Goal: Task Accomplishment & Management: Manage account settings

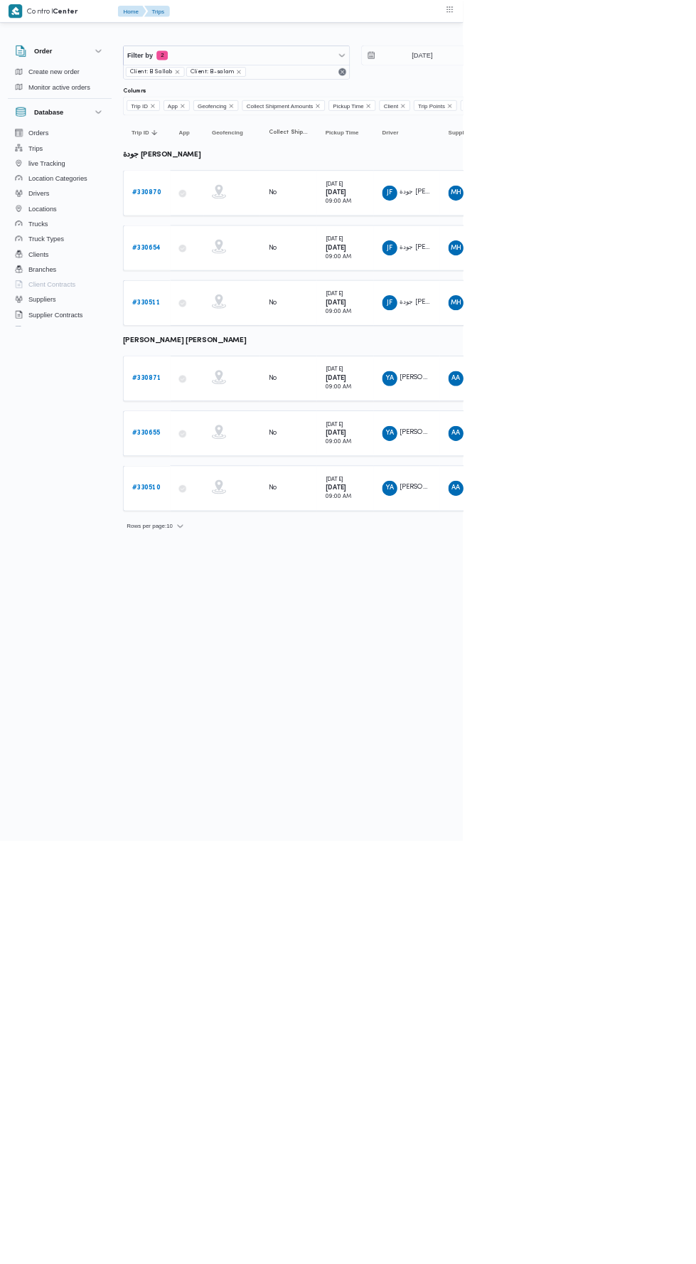
click at [201, 288] on b "# 330870" at bounding box center [220, 289] width 44 height 9
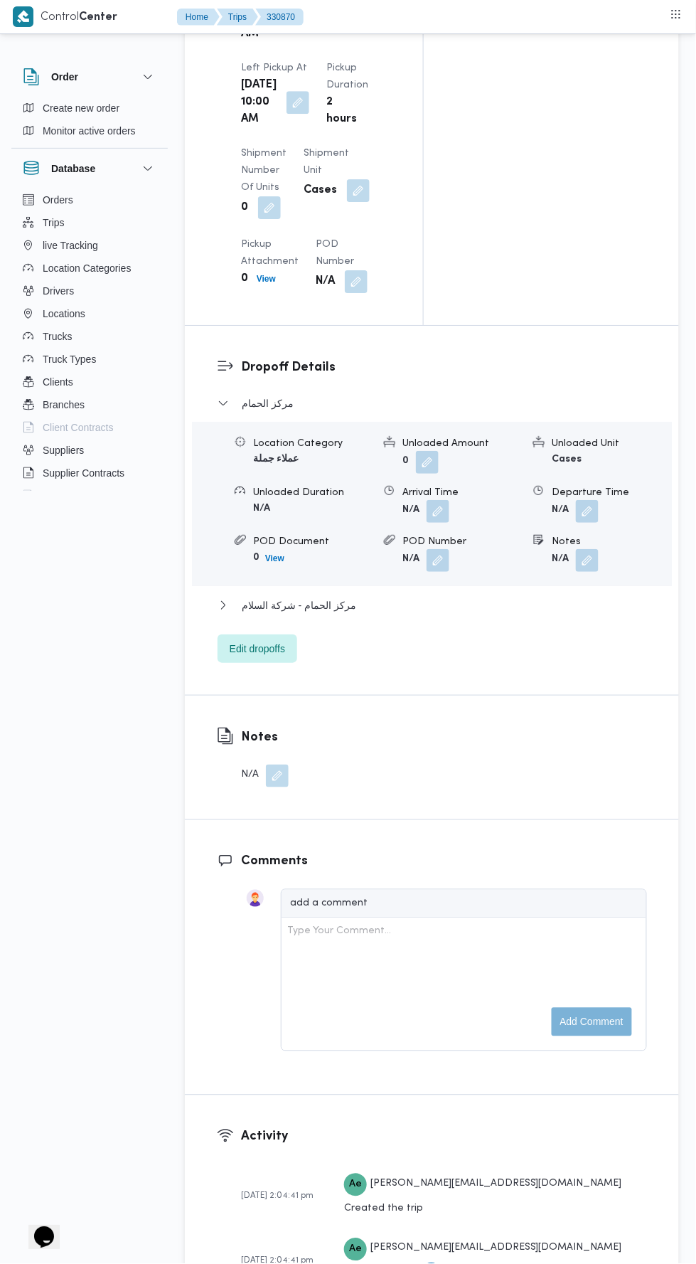
scroll to position [1859, 0]
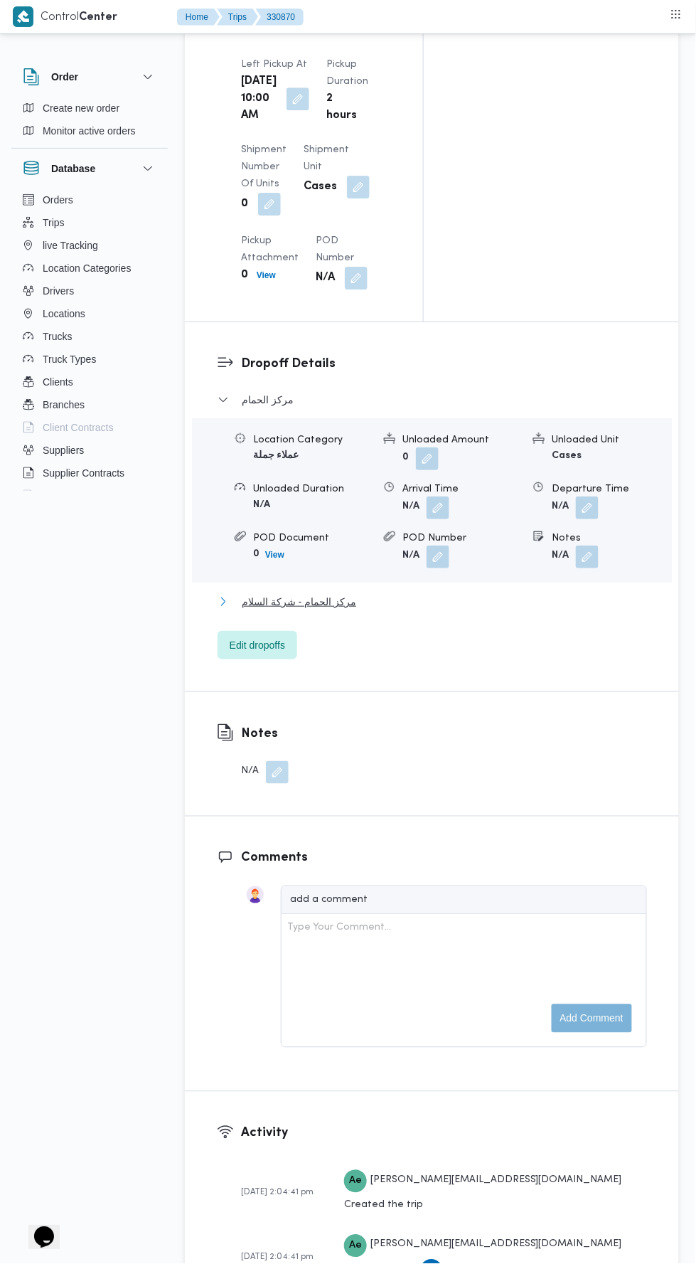
click at [506, 593] on button "مركز الحمام - شركة السلام" at bounding box center [432, 601] width 429 height 17
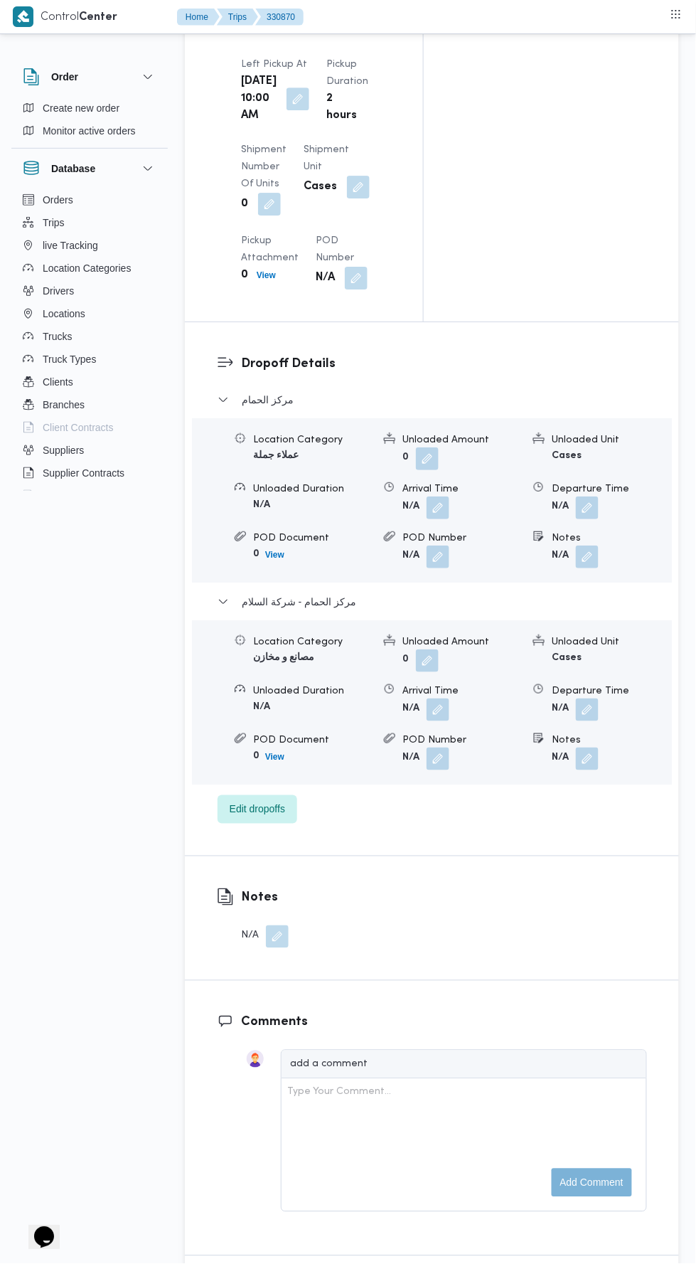
click at [580, 698] on button "button" at bounding box center [587, 709] width 23 height 23
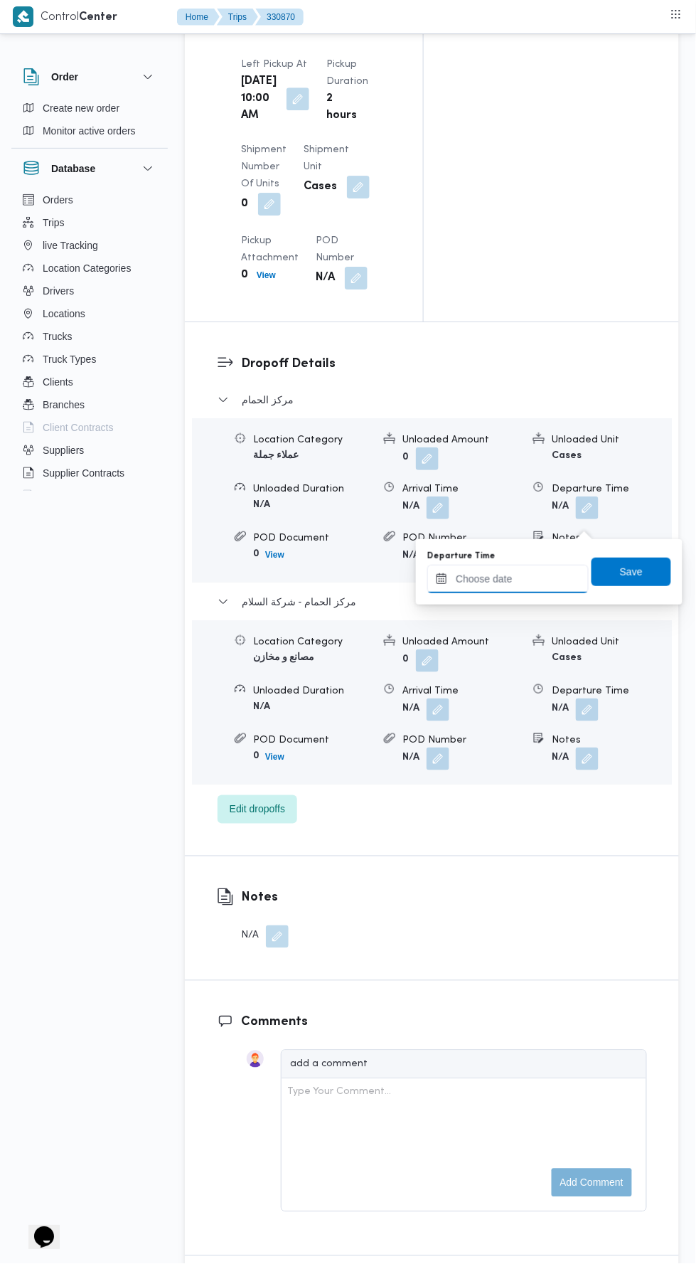
click at [551, 577] on input "Departure Time" at bounding box center [507, 579] width 161 height 28
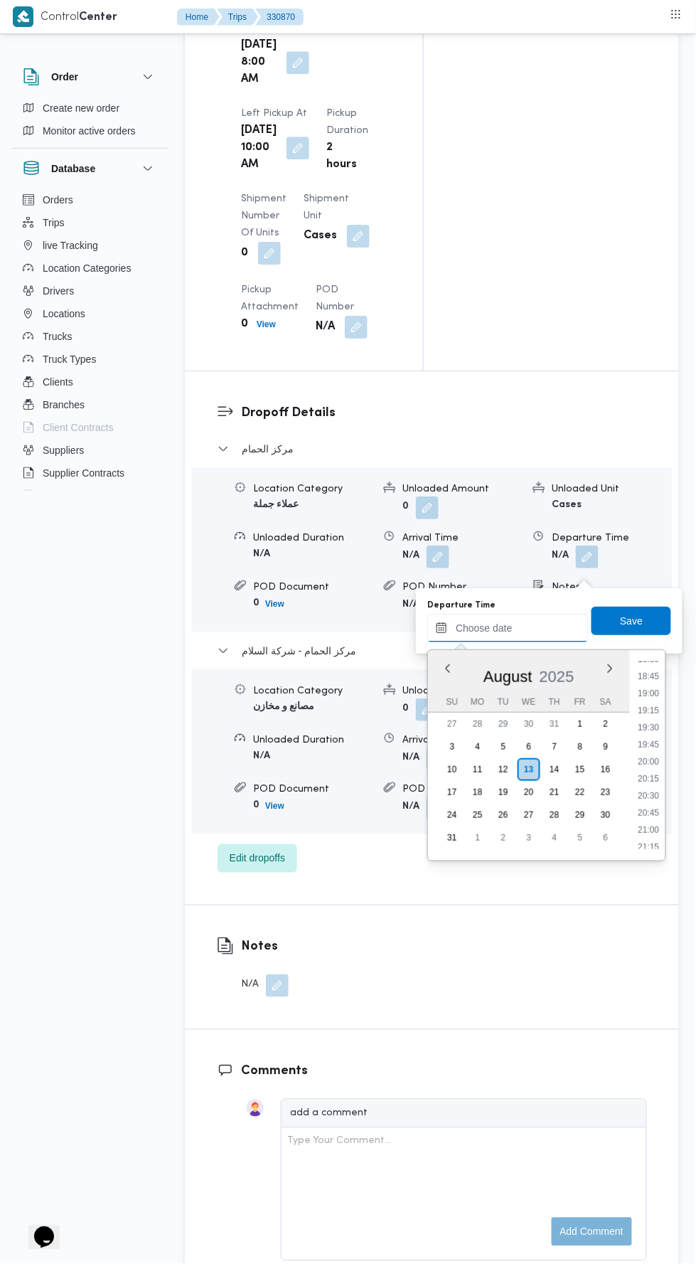
scroll to position [1271, 0]
click at [651, 723] on li "19:30" at bounding box center [649, 728] width 33 height 14
type input "13/08/2025 19:30"
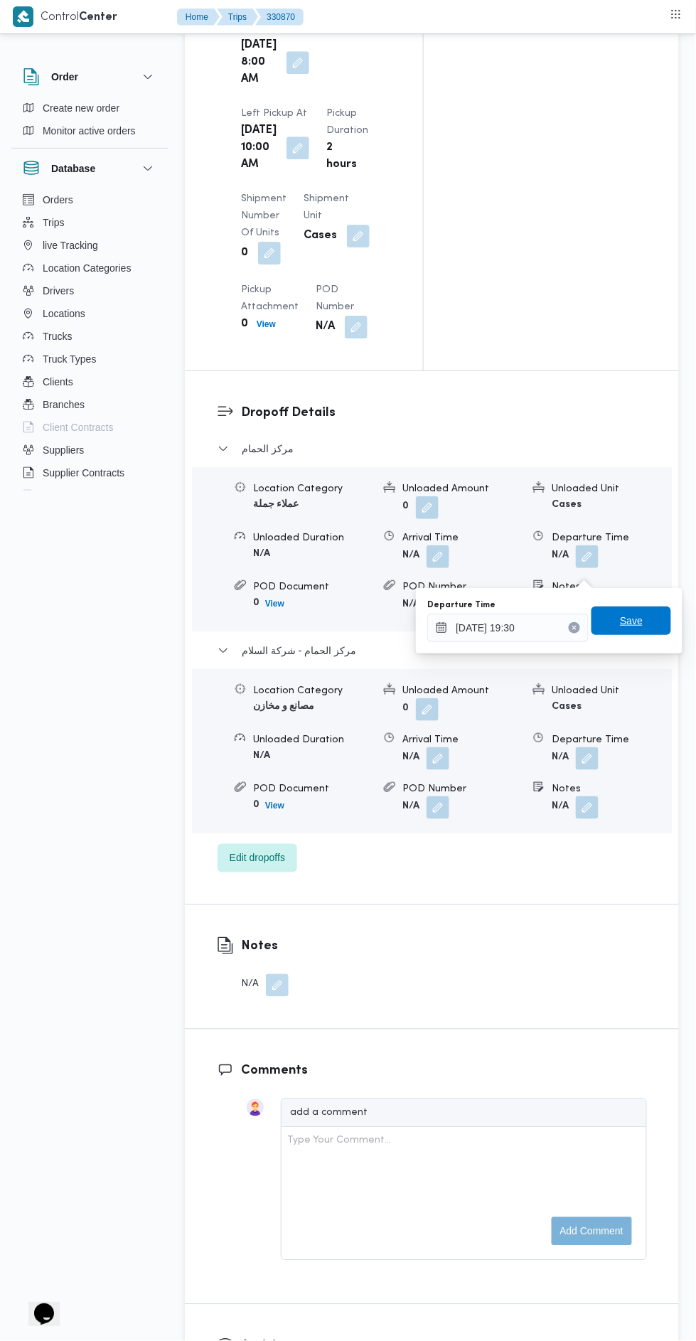
click at [646, 619] on span "Save" at bounding box center [632, 621] width 80 height 28
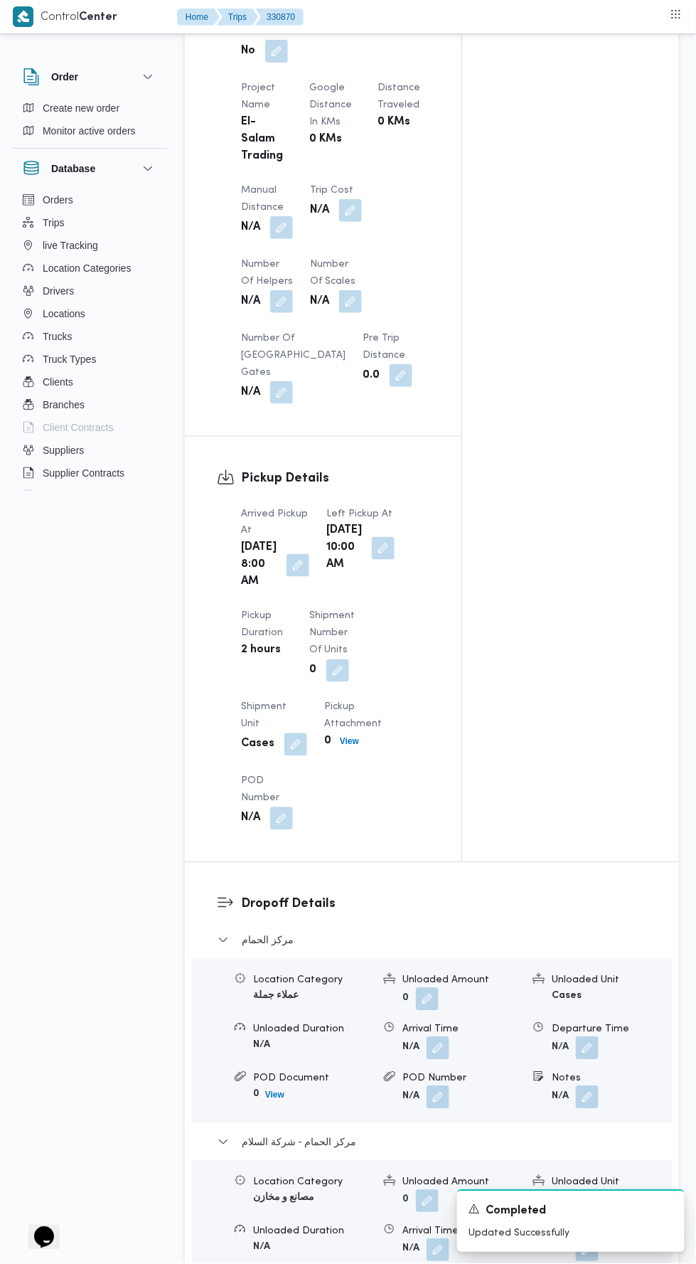
scroll to position [1039, 0]
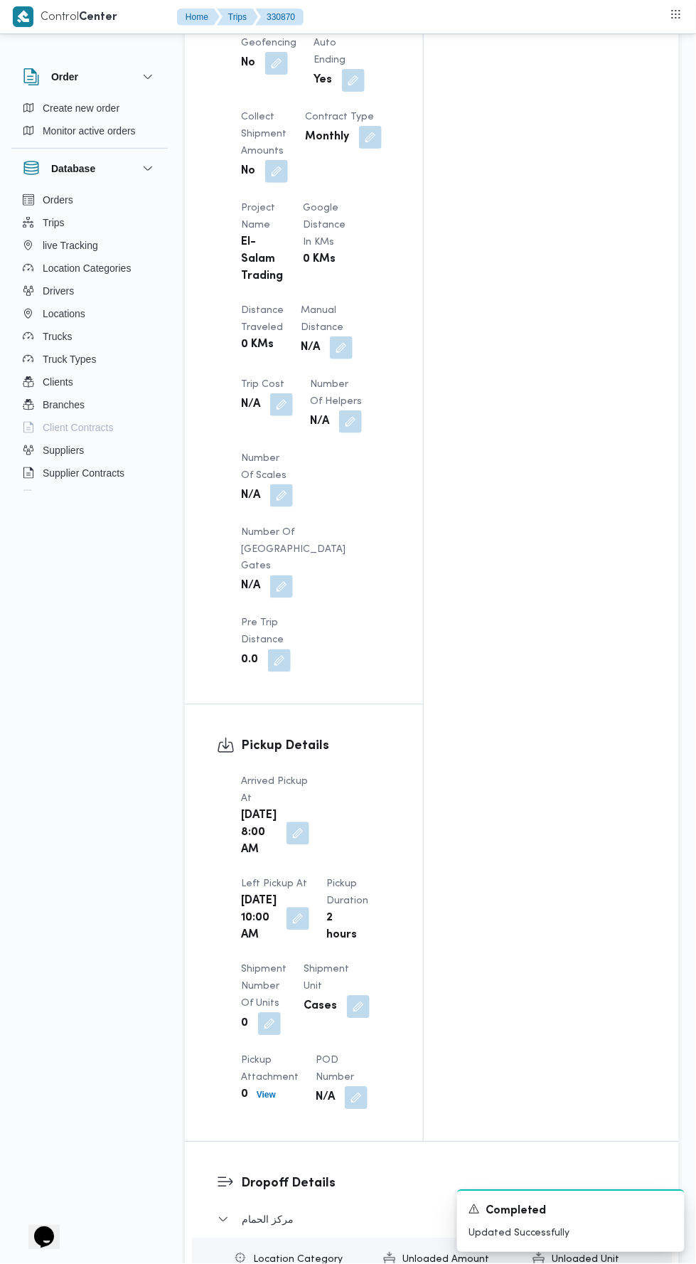
click at [310, 376] on dt "Number of Helpers" at bounding box center [336, 393] width 52 height 34
click at [330, 336] on button "button" at bounding box center [341, 347] width 23 height 23
click at [261, 329] on input "Manual Distance" at bounding box center [237, 330] width 142 height 28
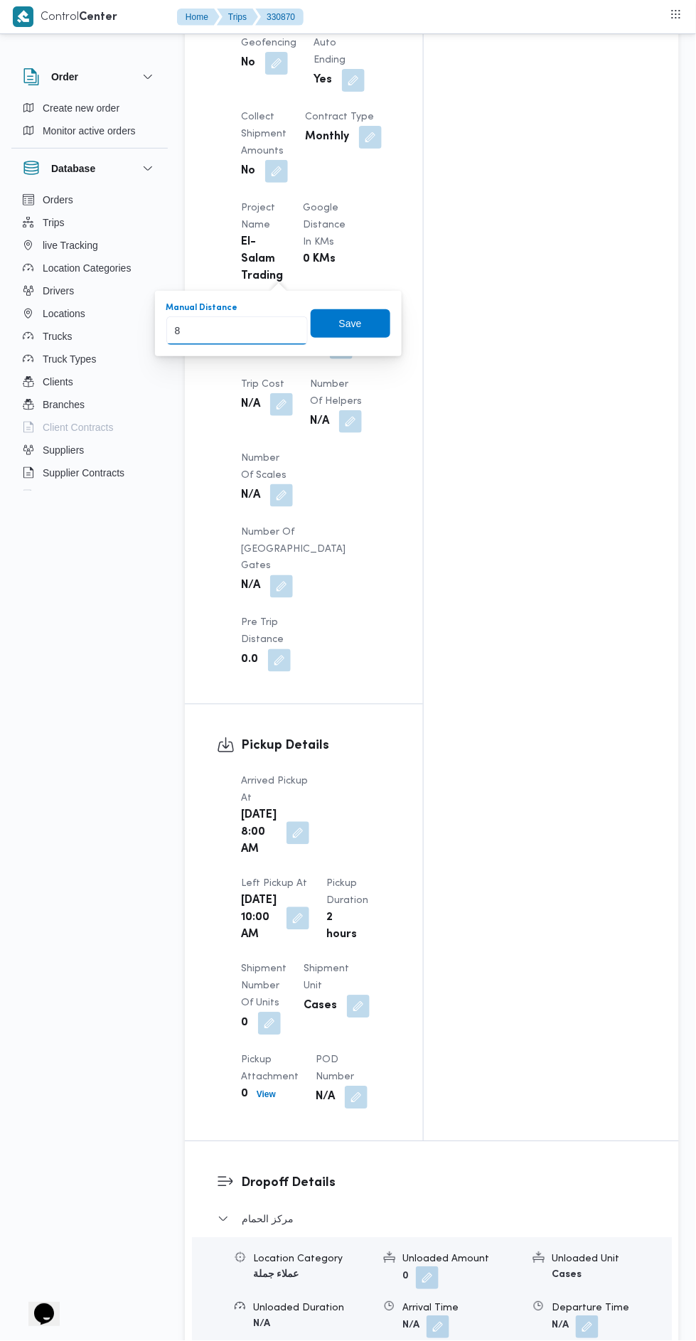
type input "80"
click at [380, 316] on span "Save" at bounding box center [351, 323] width 80 height 28
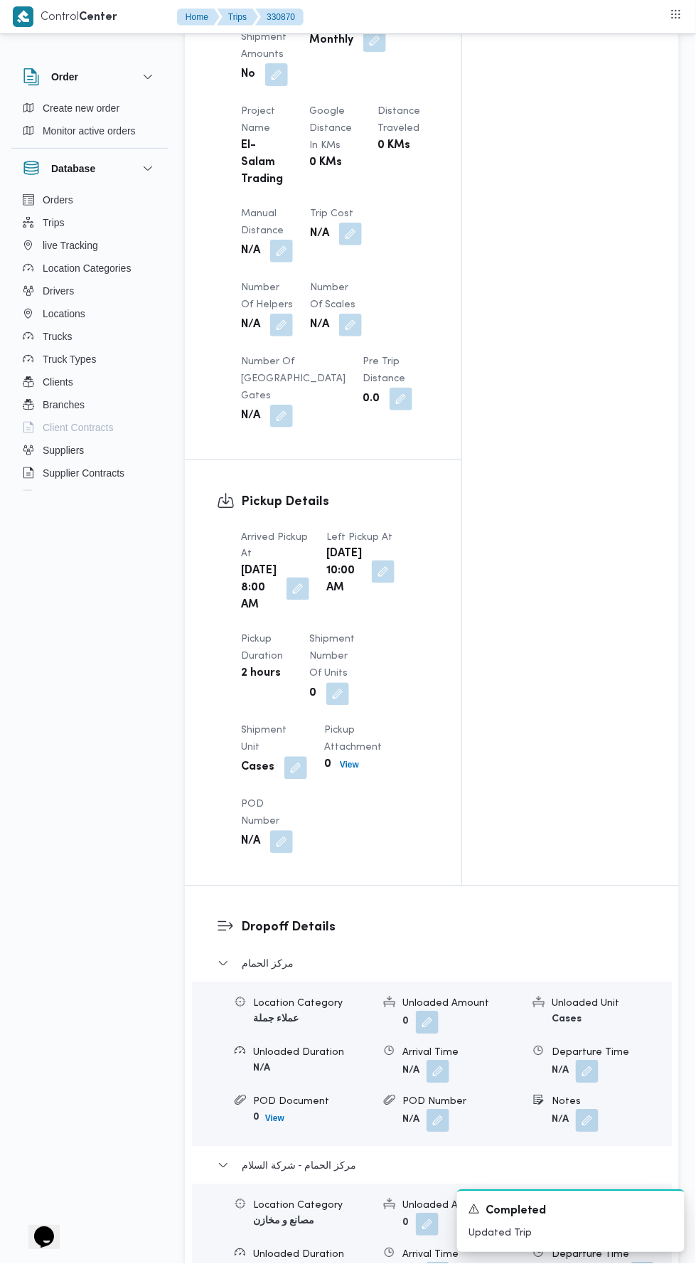
scroll to position [0, 0]
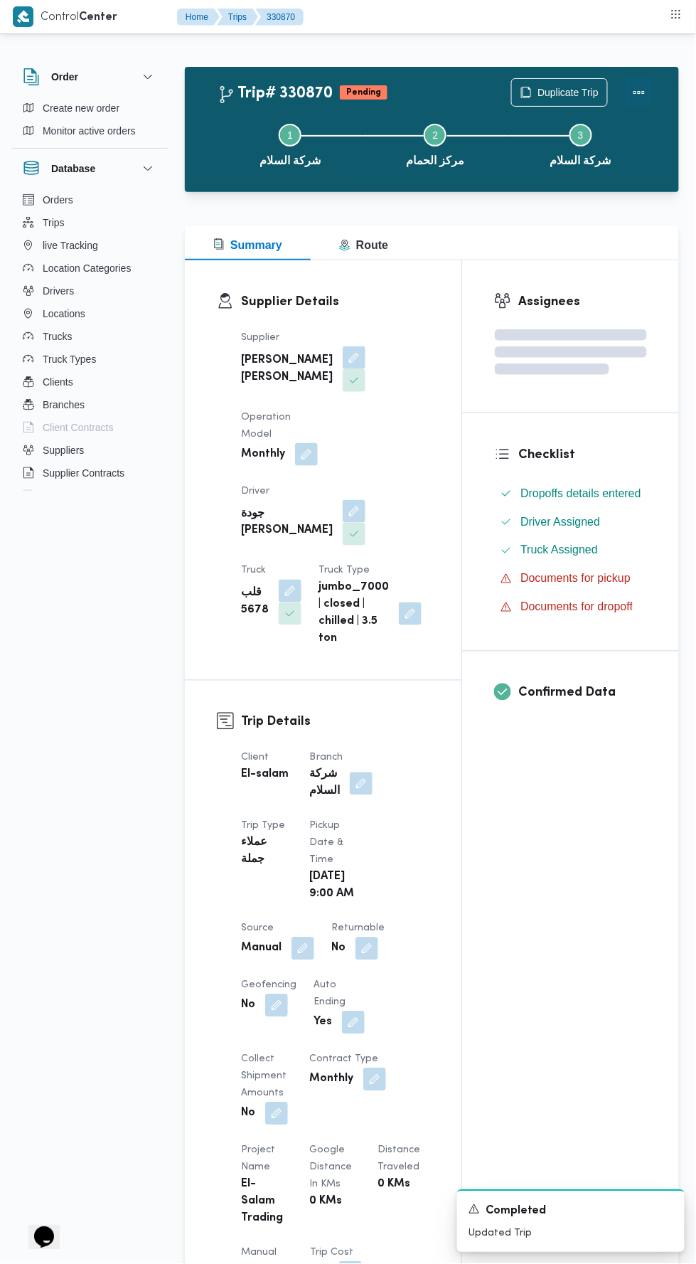
click at [643, 80] on button "Actions" at bounding box center [639, 92] width 28 height 28
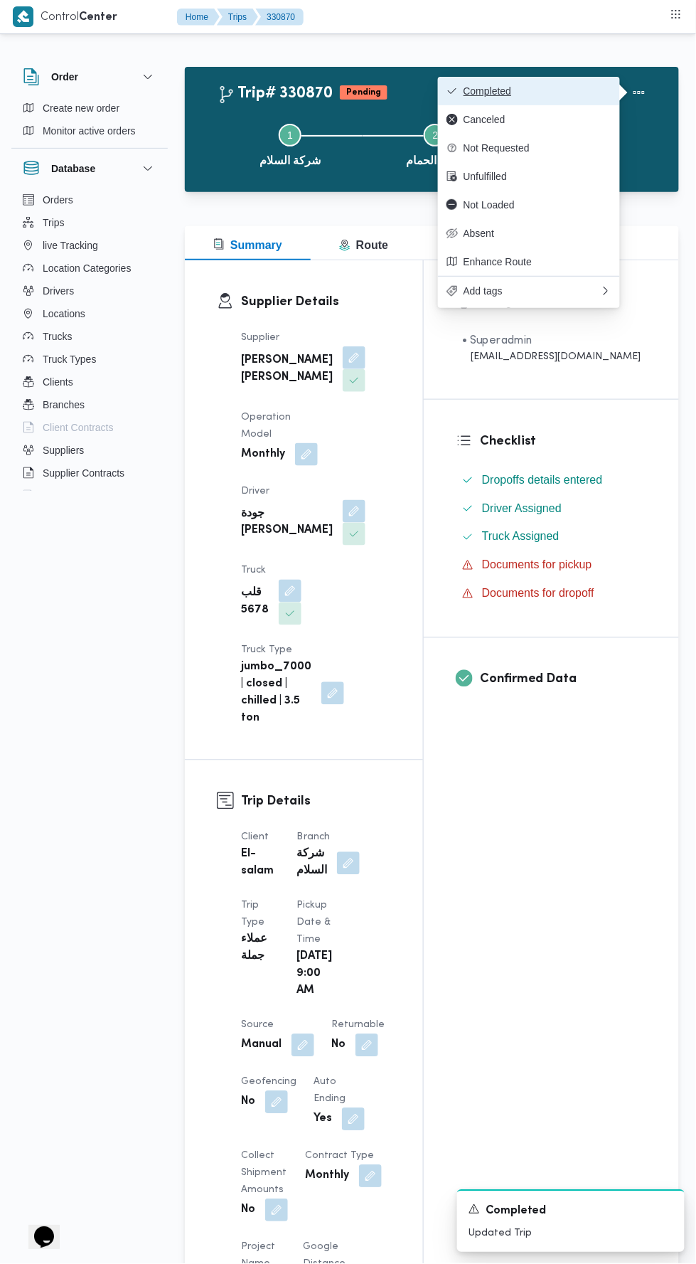
click at [553, 83] on button "Completed" at bounding box center [529, 91] width 182 height 28
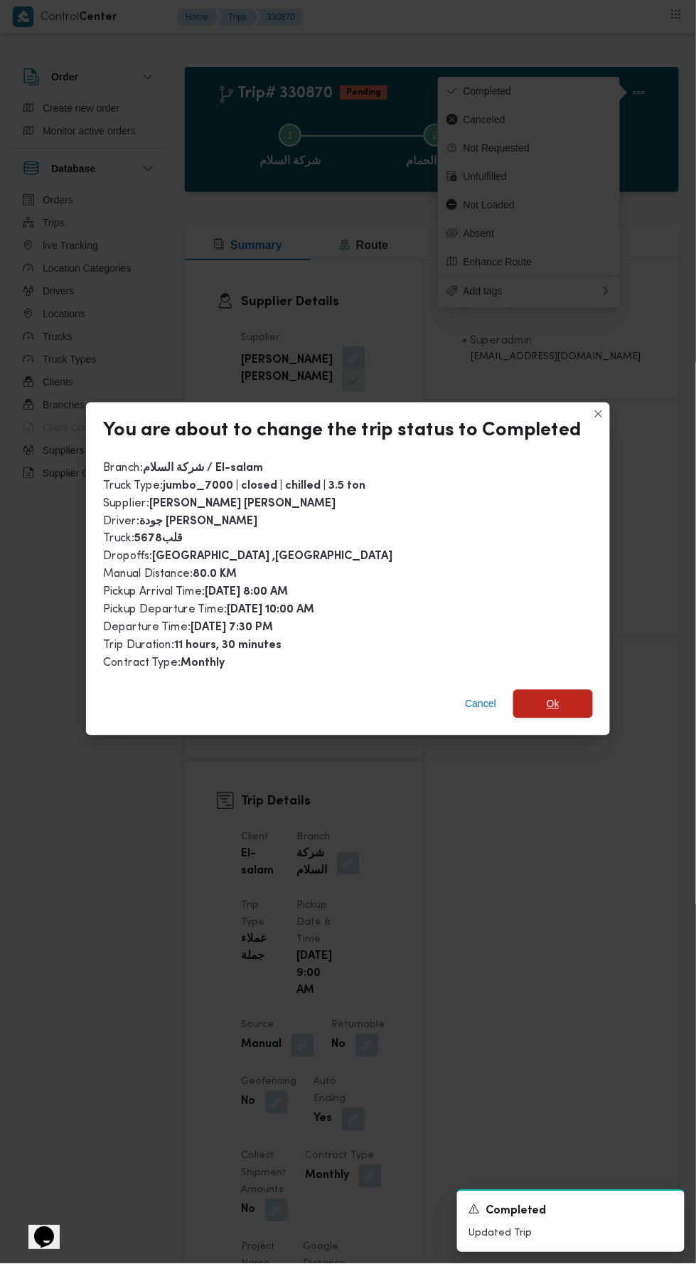
click at [568, 691] on span "Ok" at bounding box center [553, 704] width 80 height 28
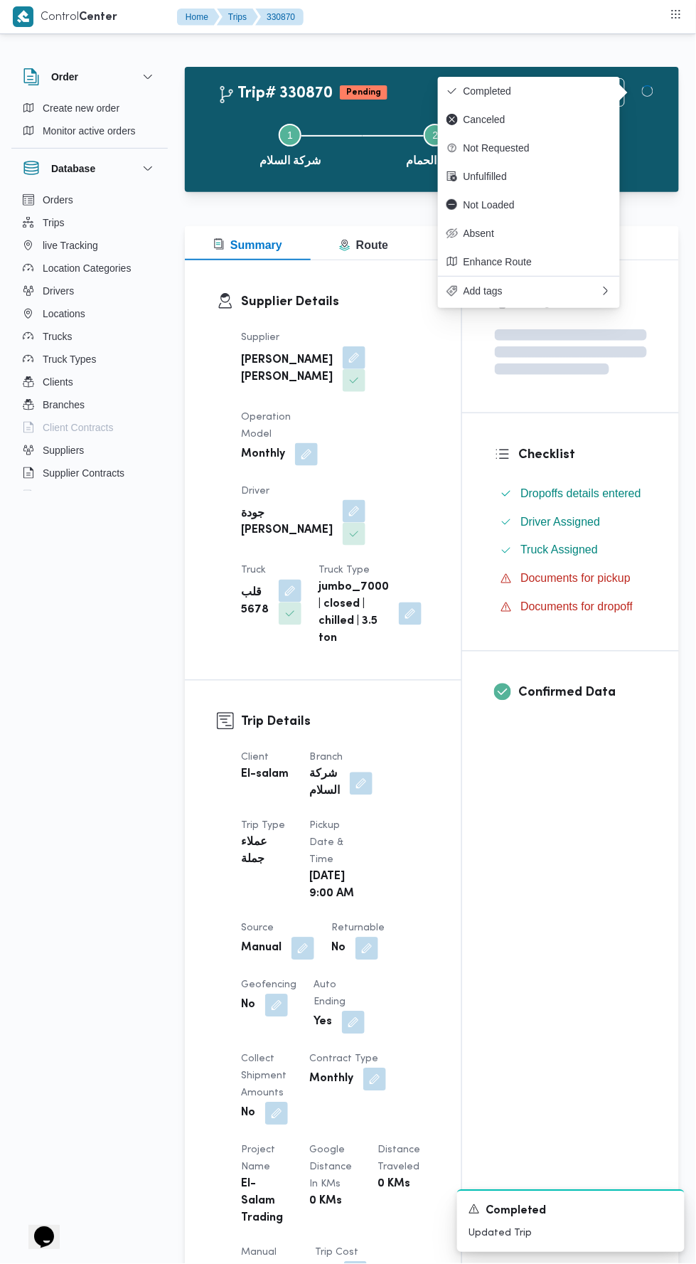
click at [604, 904] on div "Assignees Checklist Dropoffs details entered Driver Assigned Truck Assigned Doc…" at bounding box center [570, 1092] width 217 height 1664
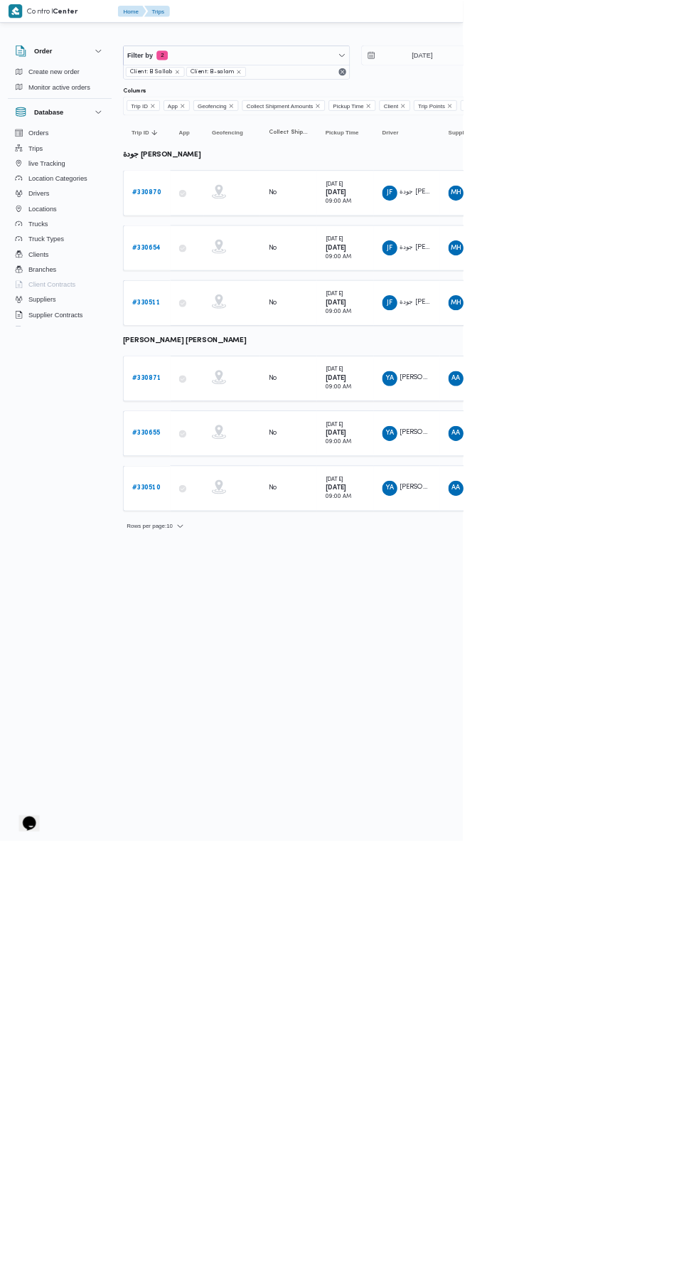
click at [219, 564] on b "# 330871" at bounding box center [219, 568] width 43 height 9
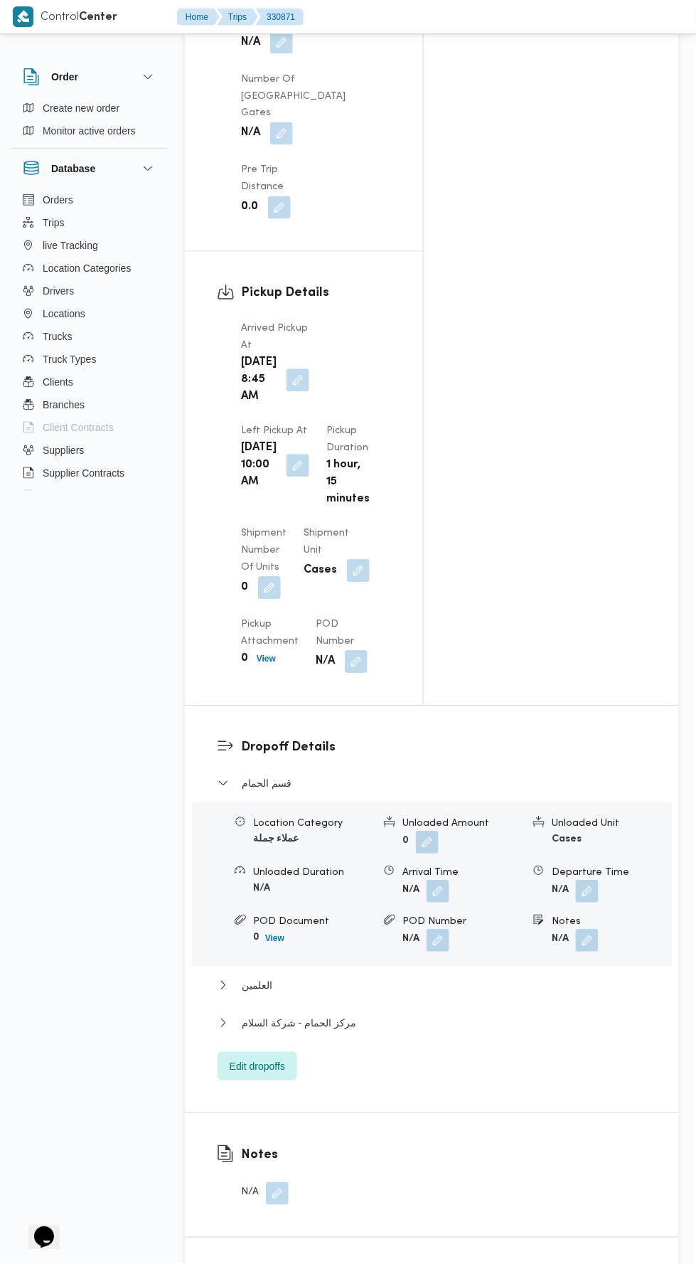
scroll to position [1493, 0]
click at [449, 1014] on button "مركز الحمام - شركة السلام" at bounding box center [432, 1022] width 429 height 17
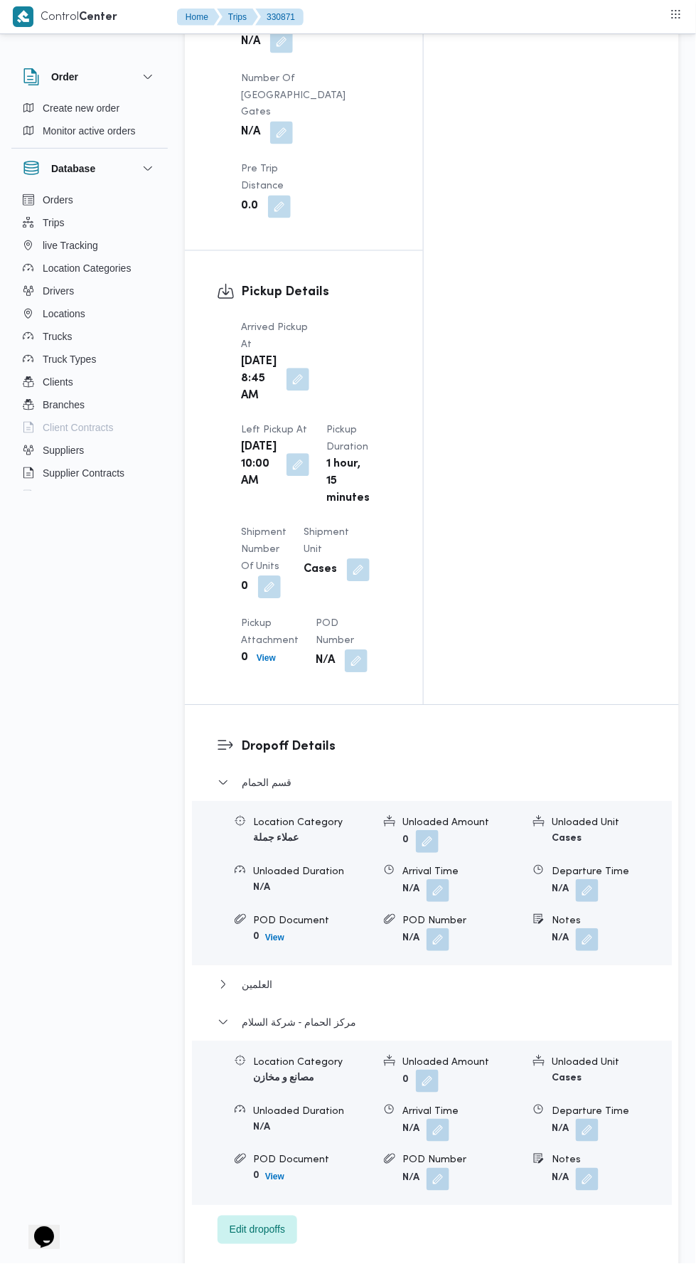
click at [597, 1119] on button "button" at bounding box center [587, 1130] width 23 height 23
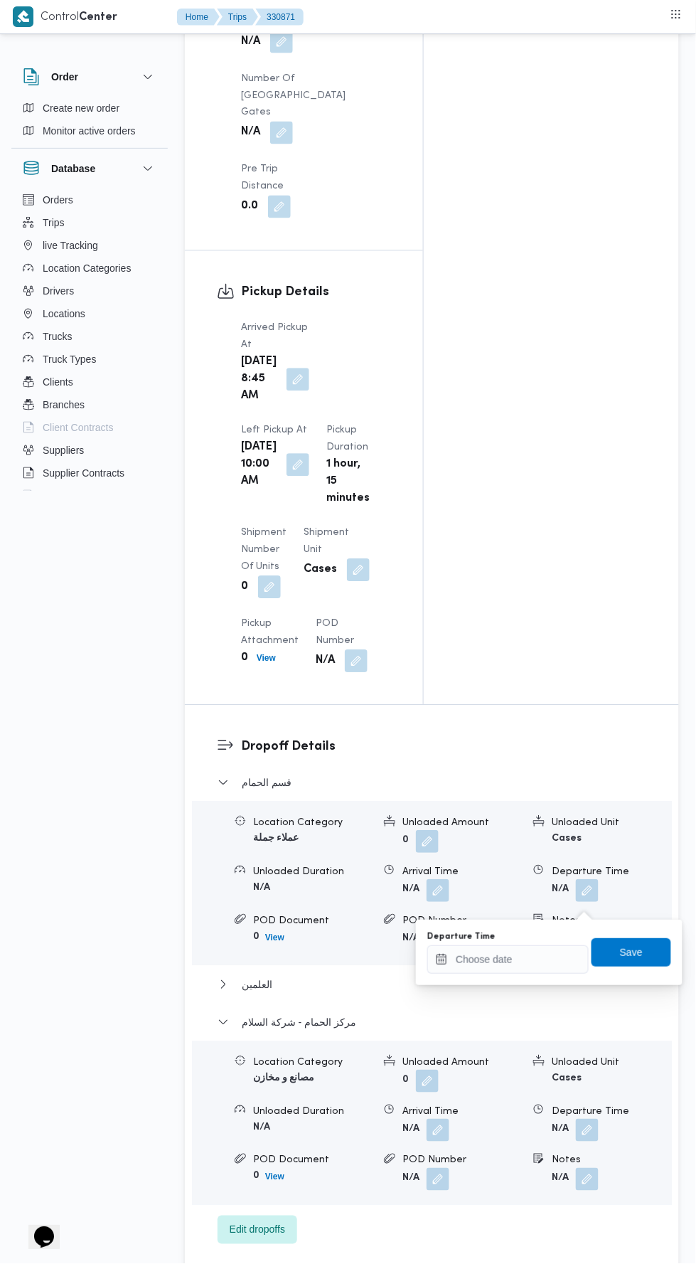
click at [544, 976] on div "You are in a dialog. To close this dialog, hit escape. Departure Time Save" at bounding box center [549, 952] width 267 height 65
click at [534, 959] on input "Departure Time" at bounding box center [507, 960] width 161 height 28
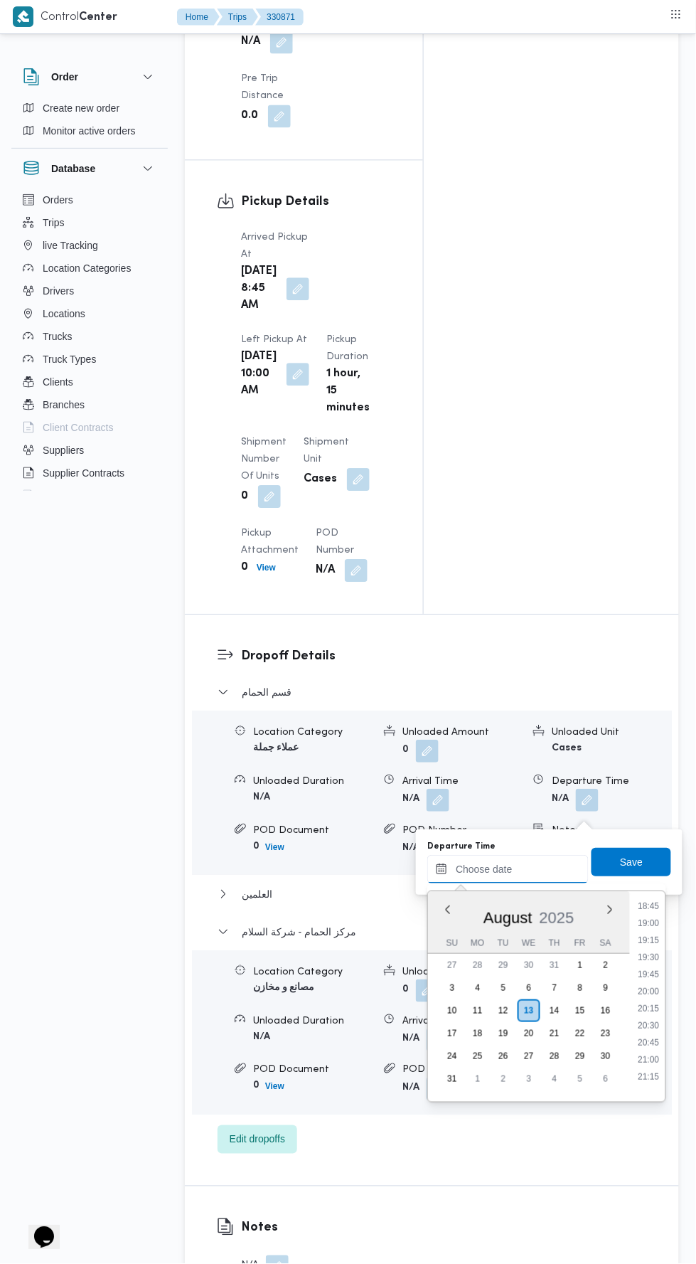
scroll to position [1283, 0]
click at [646, 906] on li "18:45" at bounding box center [649, 907] width 33 height 14
type input "13/08/2025 18:45"
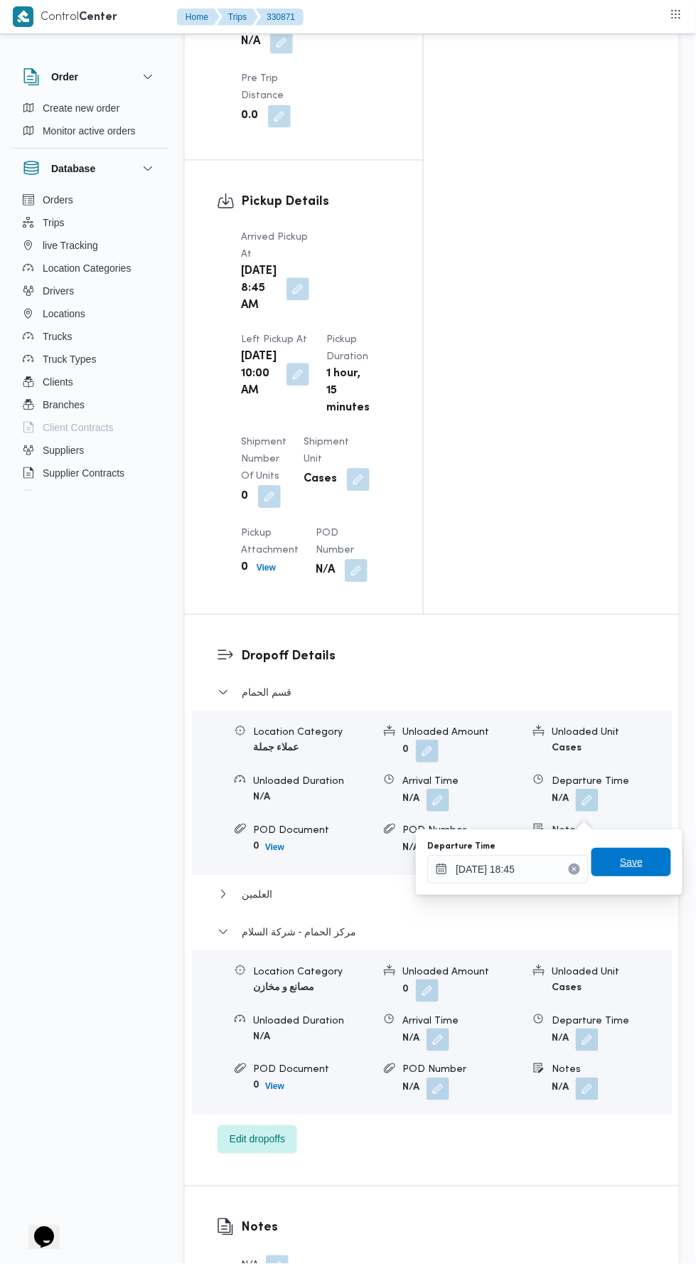
click at [639, 859] on span "Save" at bounding box center [631, 862] width 23 height 17
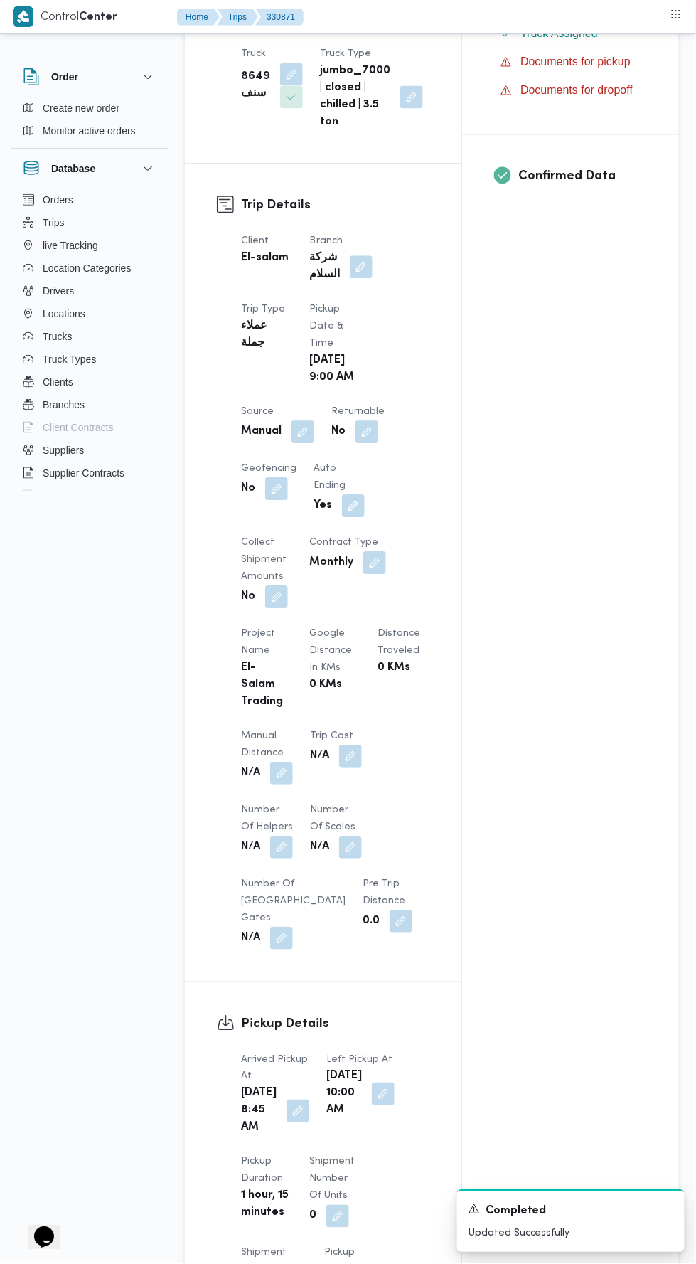
scroll to position [506, 0]
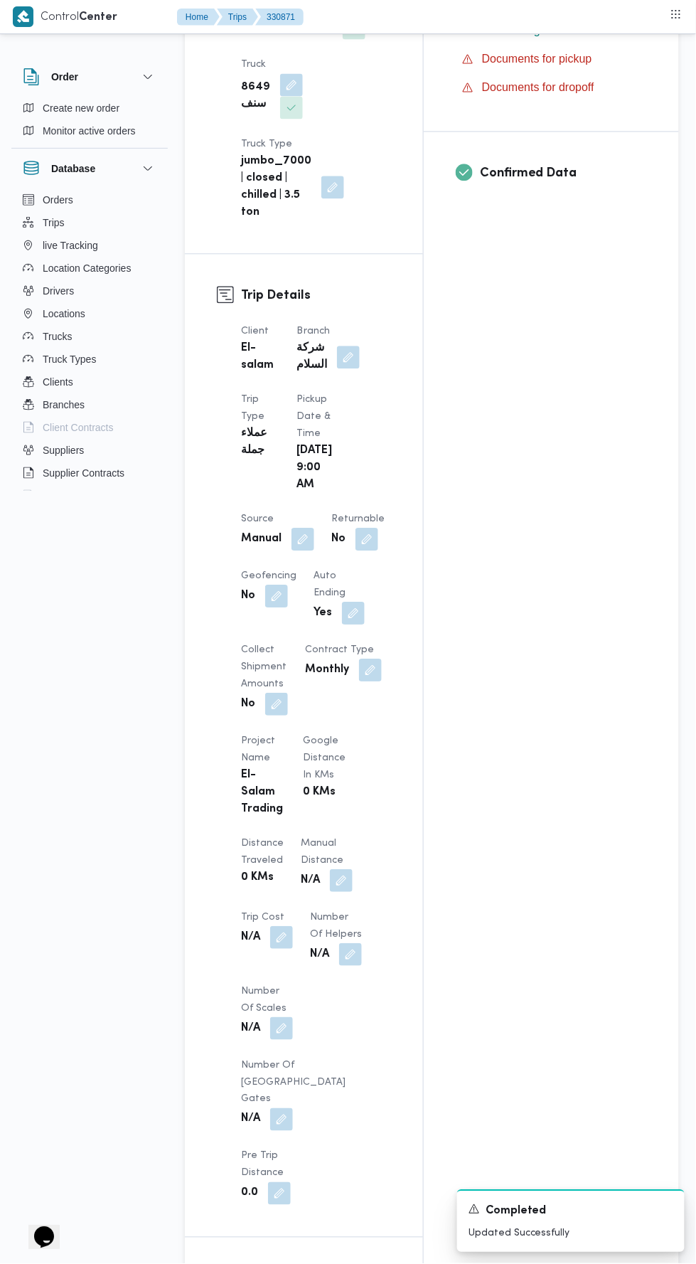
click at [330, 870] on button "button" at bounding box center [341, 881] width 23 height 23
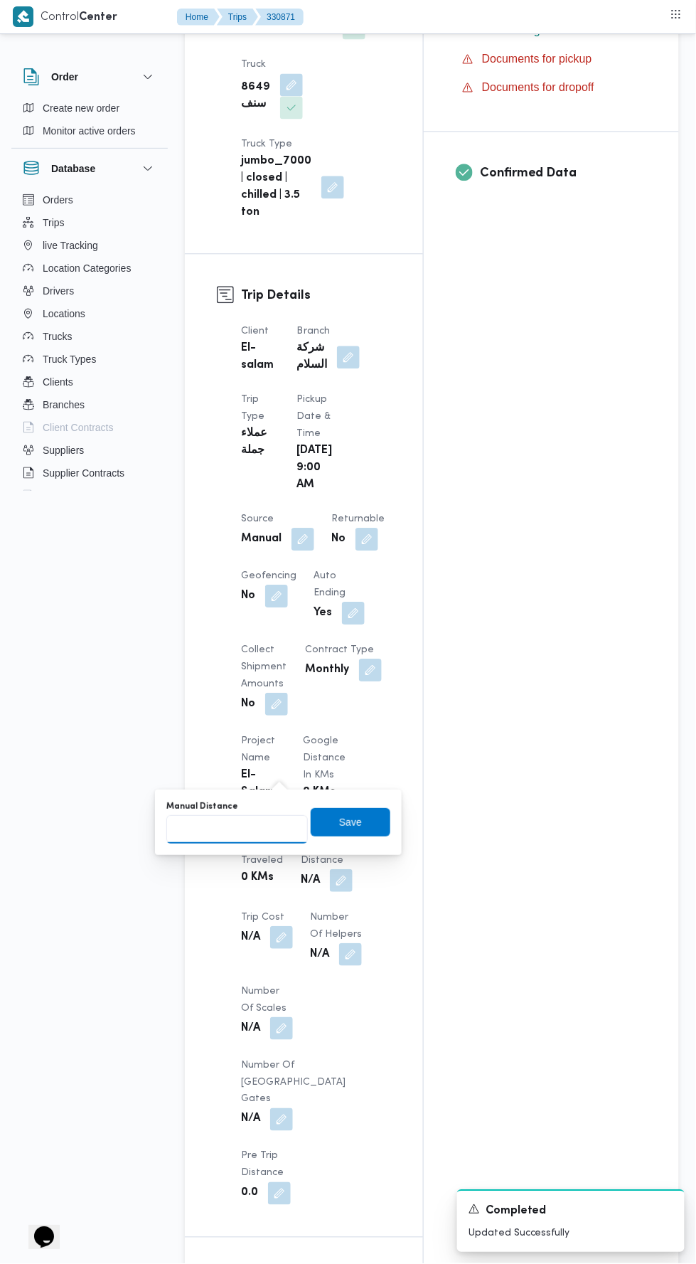
click at [281, 828] on input "Manual Distance" at bounding box center [237, 830] width 142 height 28
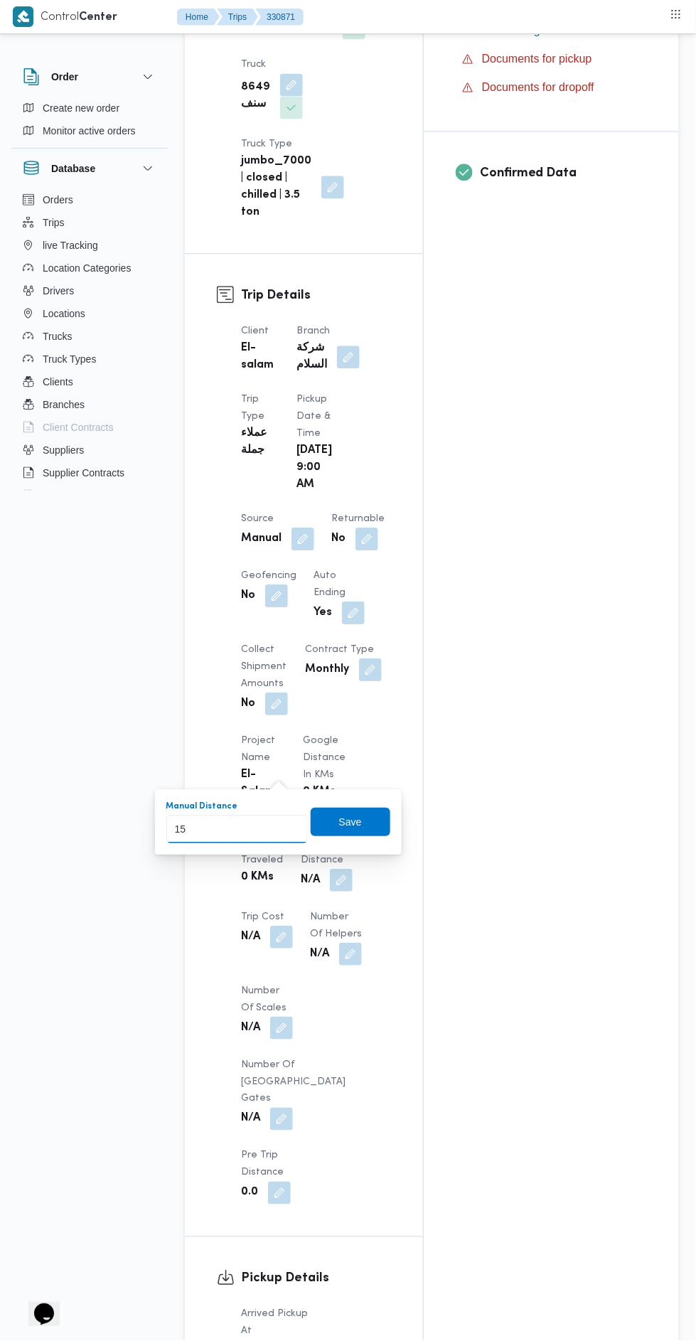
type input "155"
click at [390, 812] on span "Save" at bounding box center [351, 823] width 80 height 28
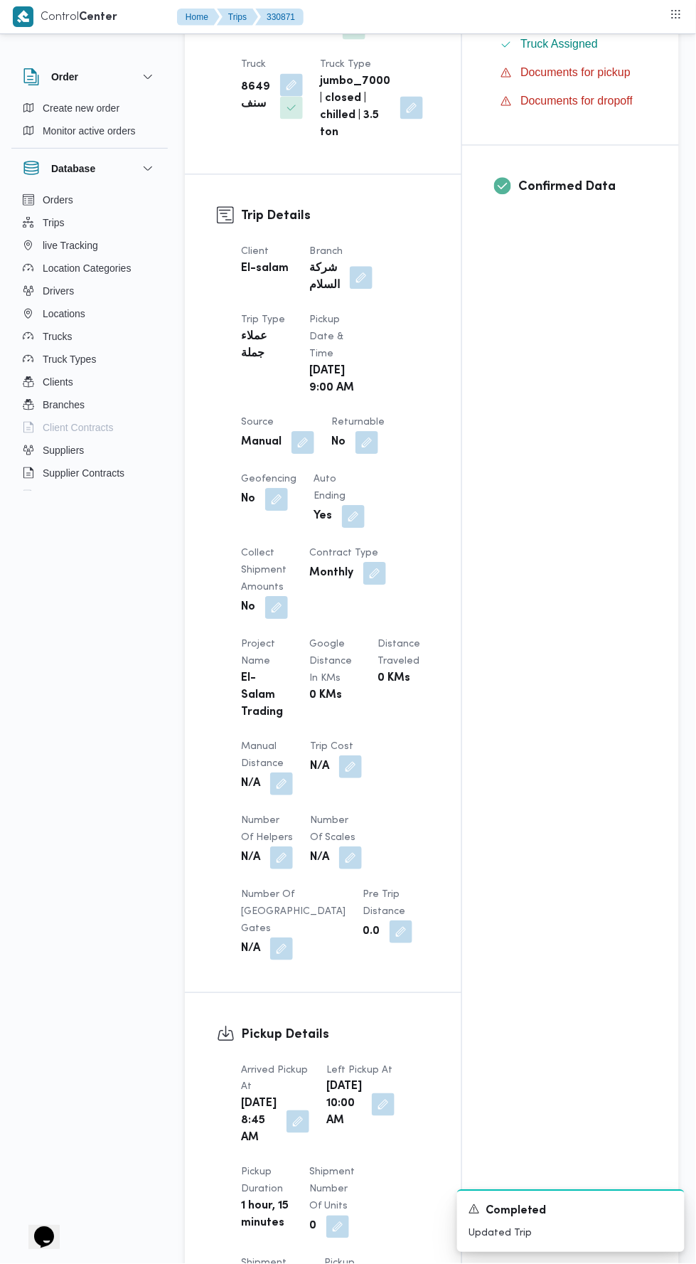
scroll to position [0, 0]
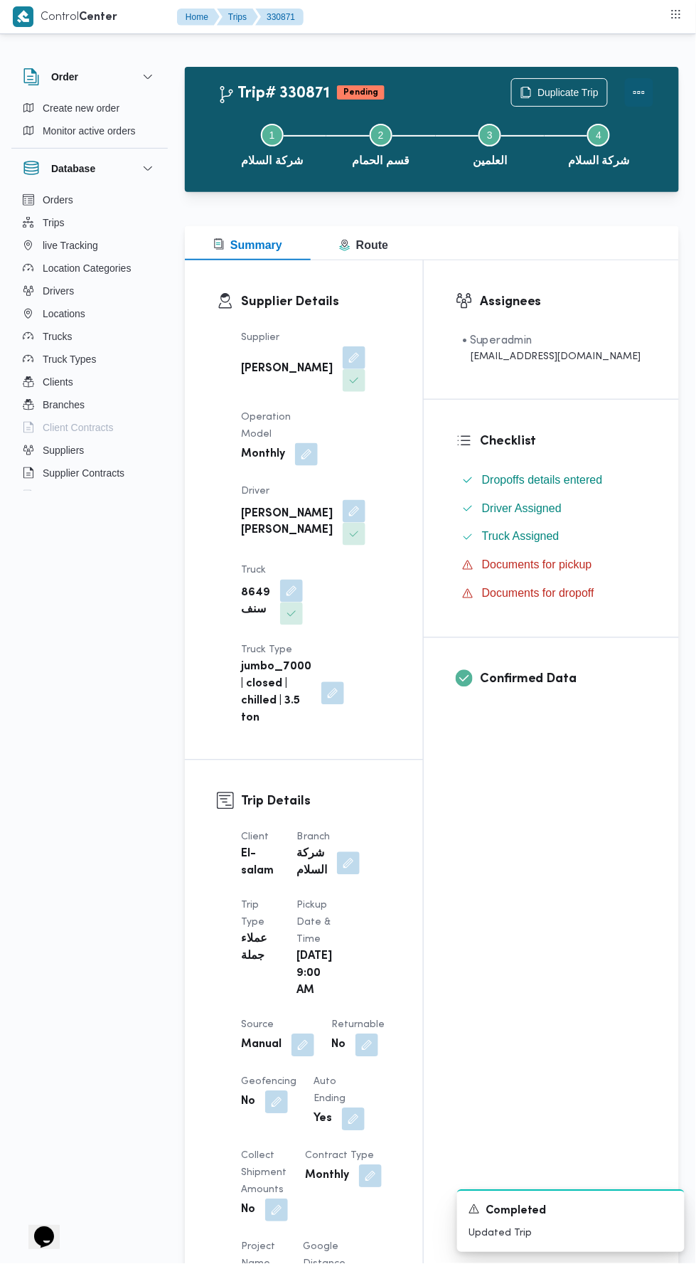
click at [644, 82] on button "Actions" at bounding box center [639, 92] width 28 height 28
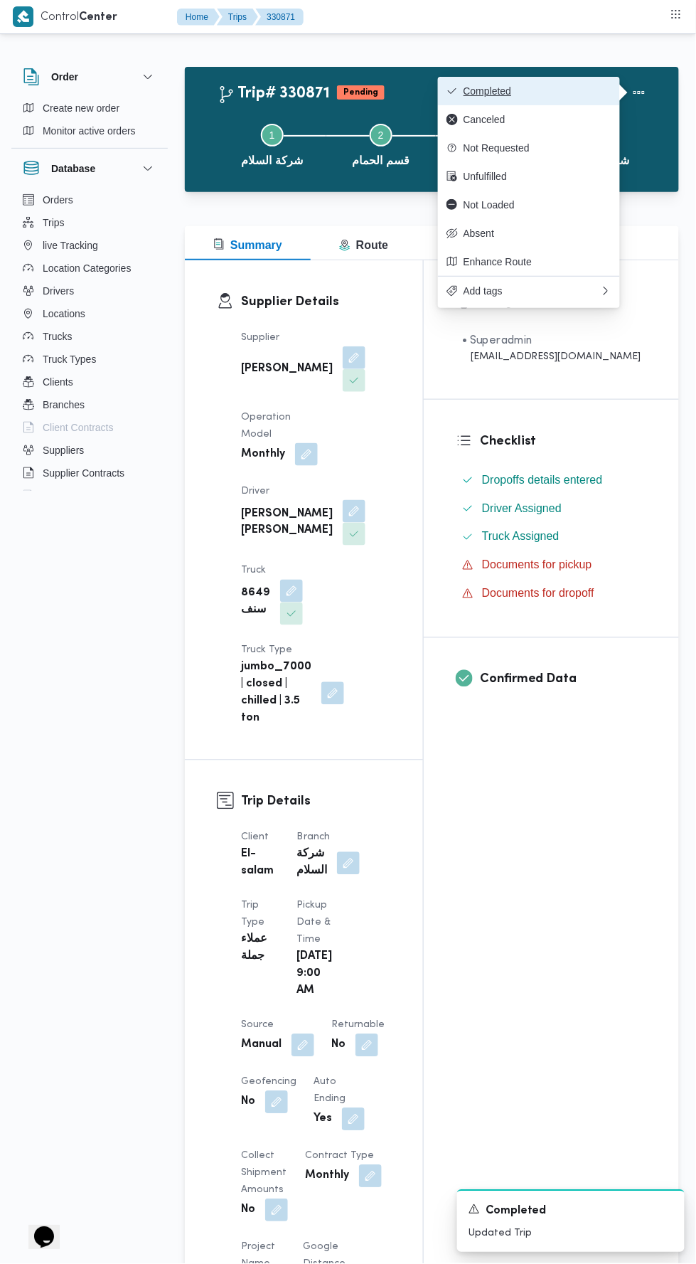
click at [578, 85] on span "Completed" at bounding box center [538, 90] width 148 height 11
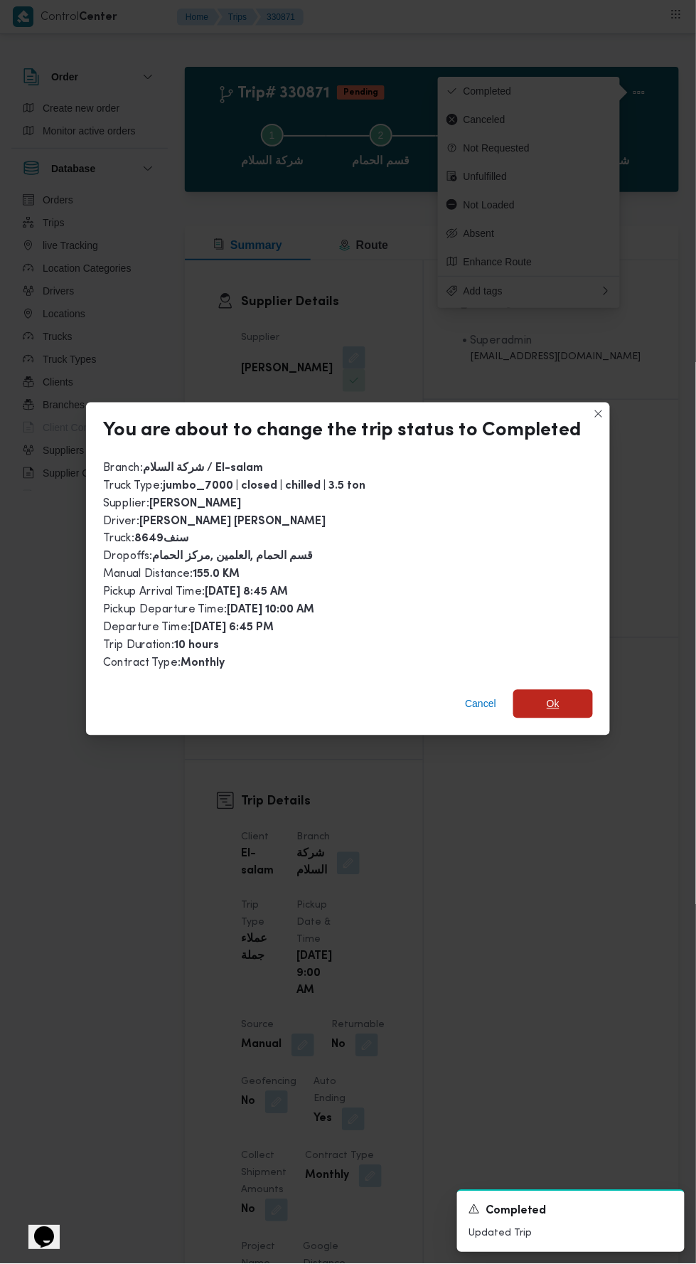
click at [565, 703] on span "Ok" at bounding box center [553, 704] width 80 height 28
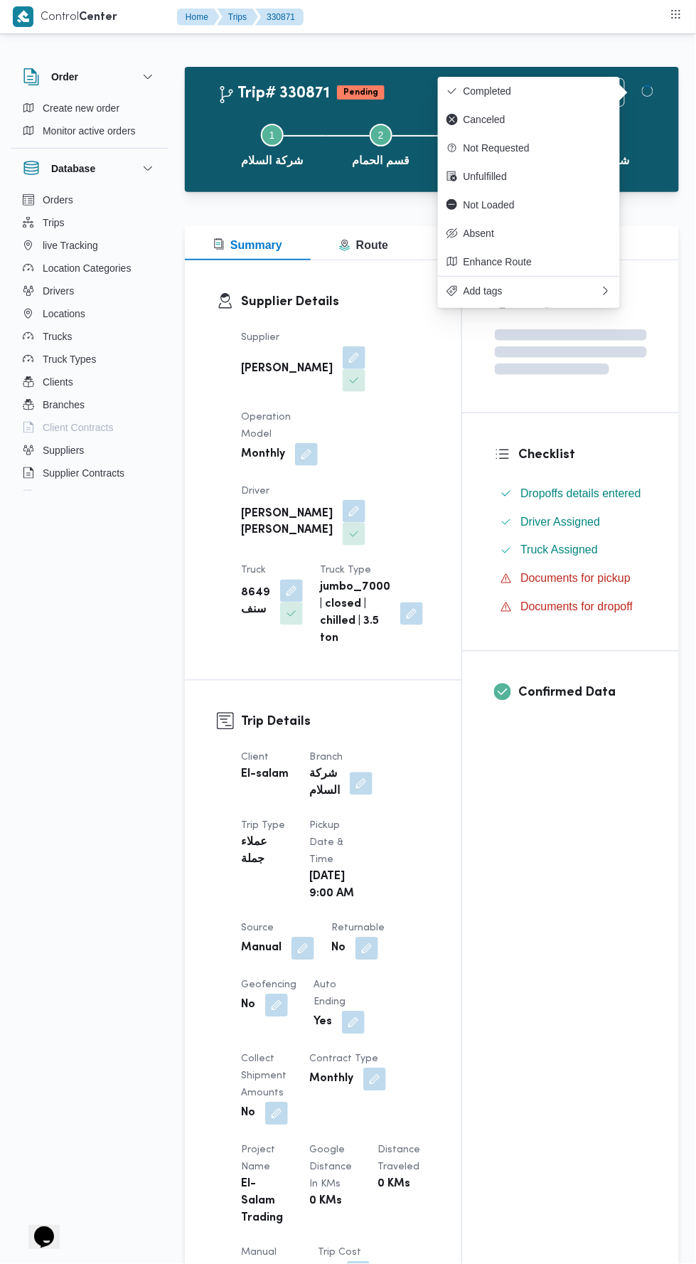
click at [586, 1007] on div "Assignees Checklist Dropoffs details entered Driver Assigned Truck Assigned Doc…" at bounding box center [570, 1092] width 217 height 1664
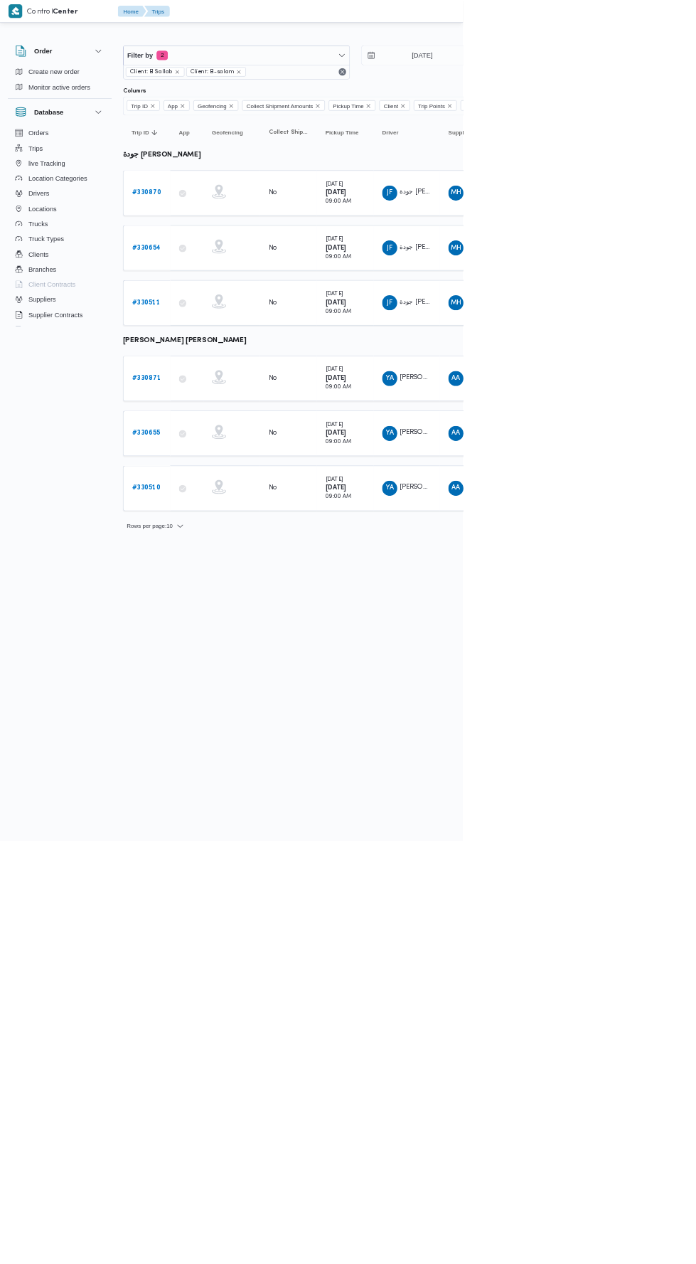
click at [201, 288] on b "# 330870" at bounding box center [220, 289] width 44 height 9
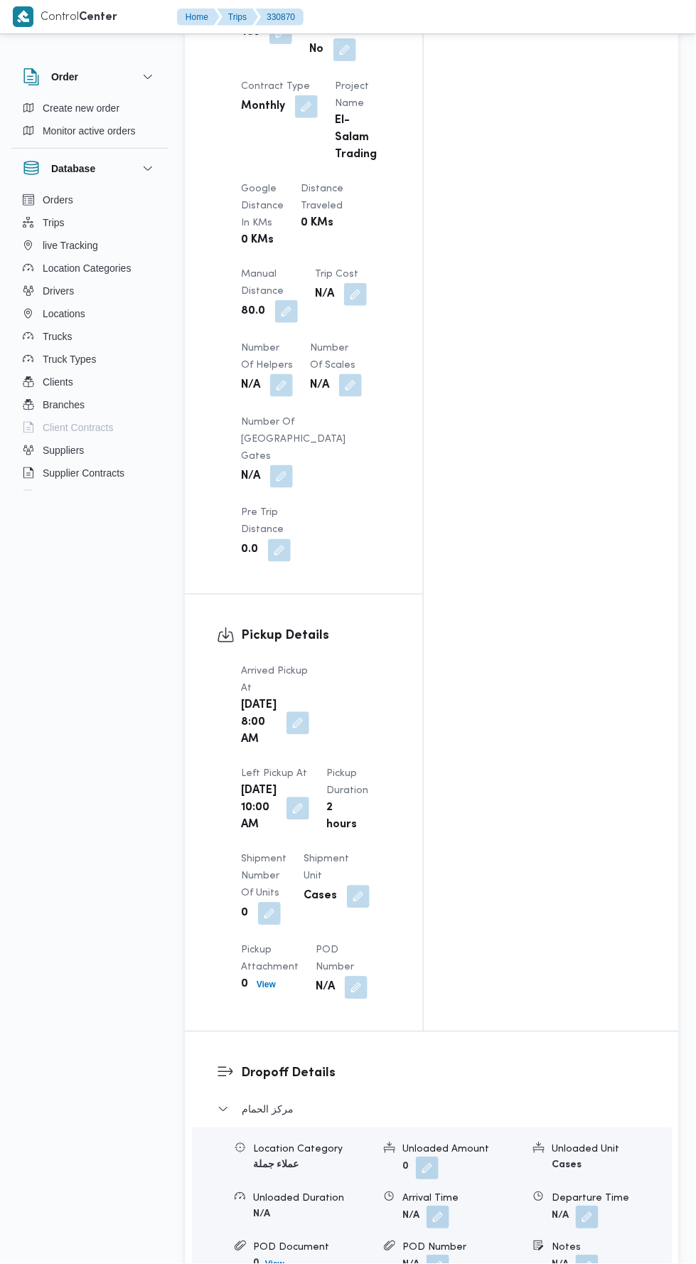
scroll to position [1101, 0]
click at [283, 303] on button "button" at bounding box center [286, 314] width 23 height 23
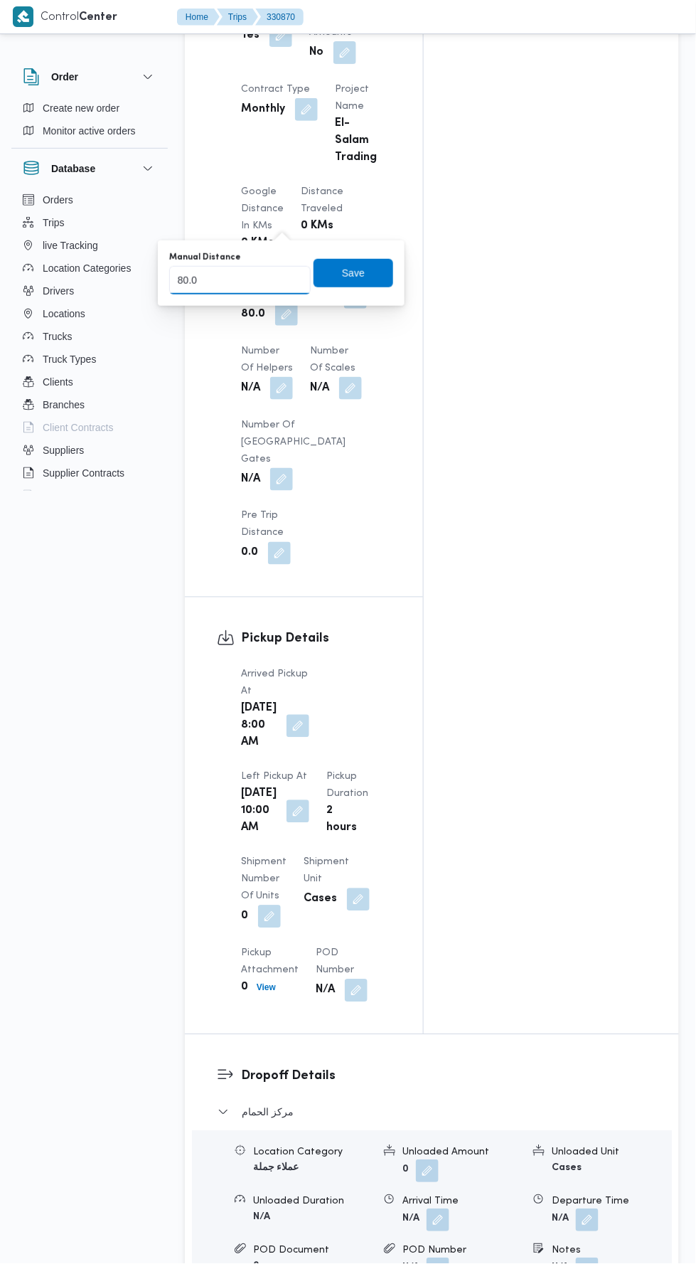
click at [283, 274] on input "80.0" at bounding box center [240, 280] width 142 height 28
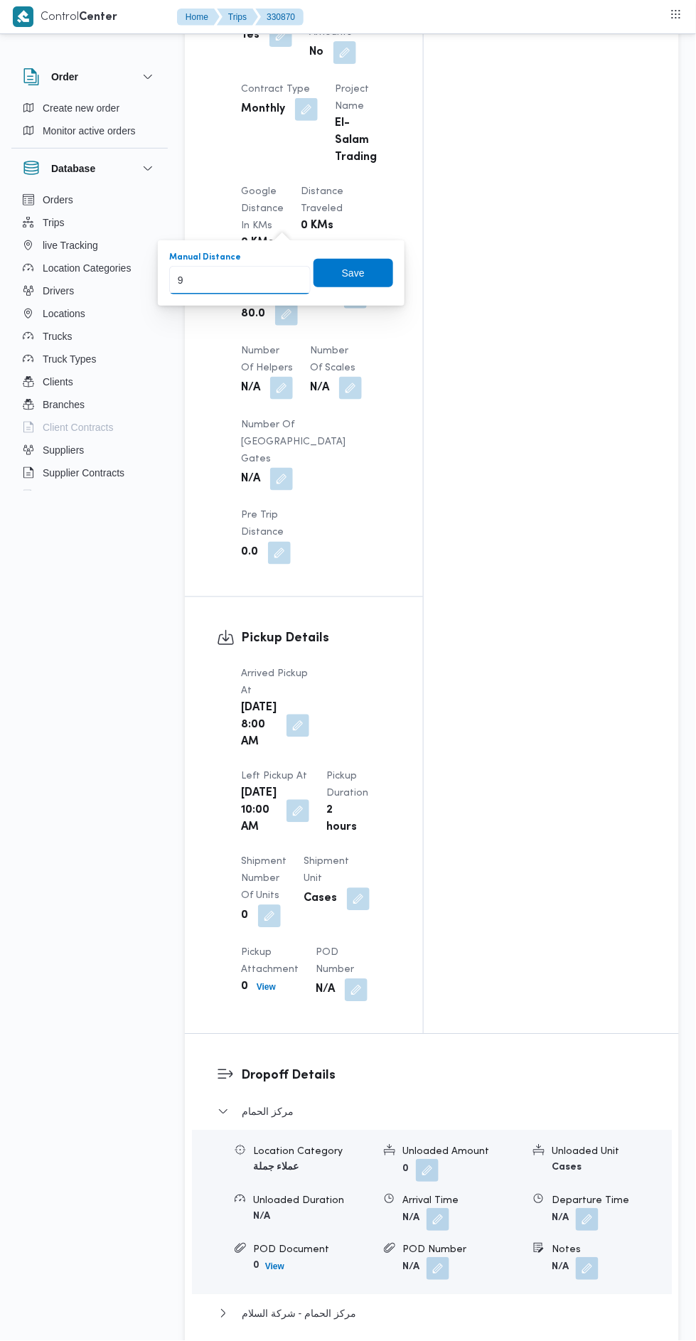
type input "92"
click at [368, 271] on span "Save" at bounding box center [354, 273] width 80 height 28
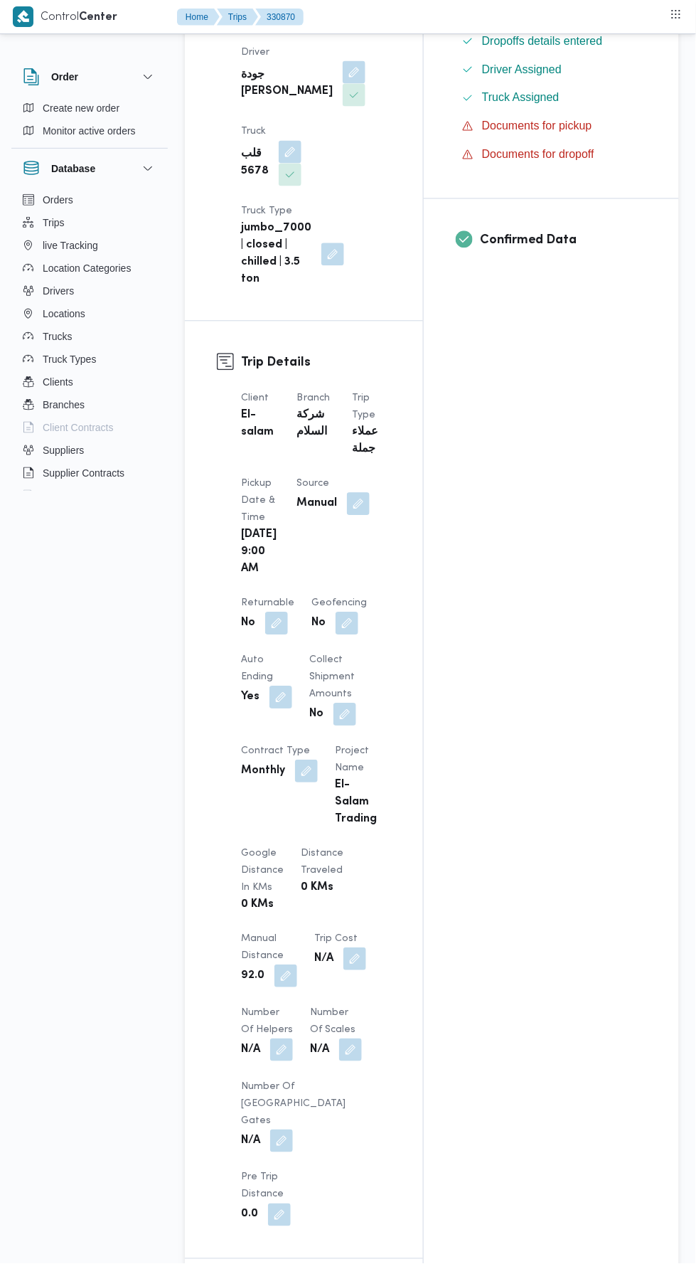
scroll to position [0, 0]
